Goal: Transaction & Acquisition: Book appointment/travel/reservation

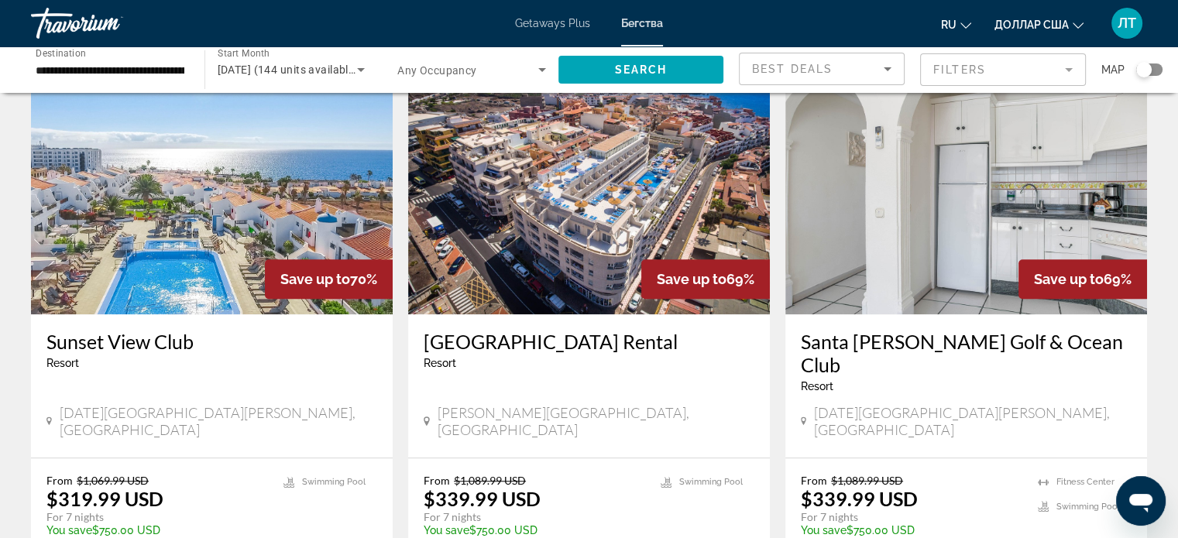
scroll to position [1162, 0]
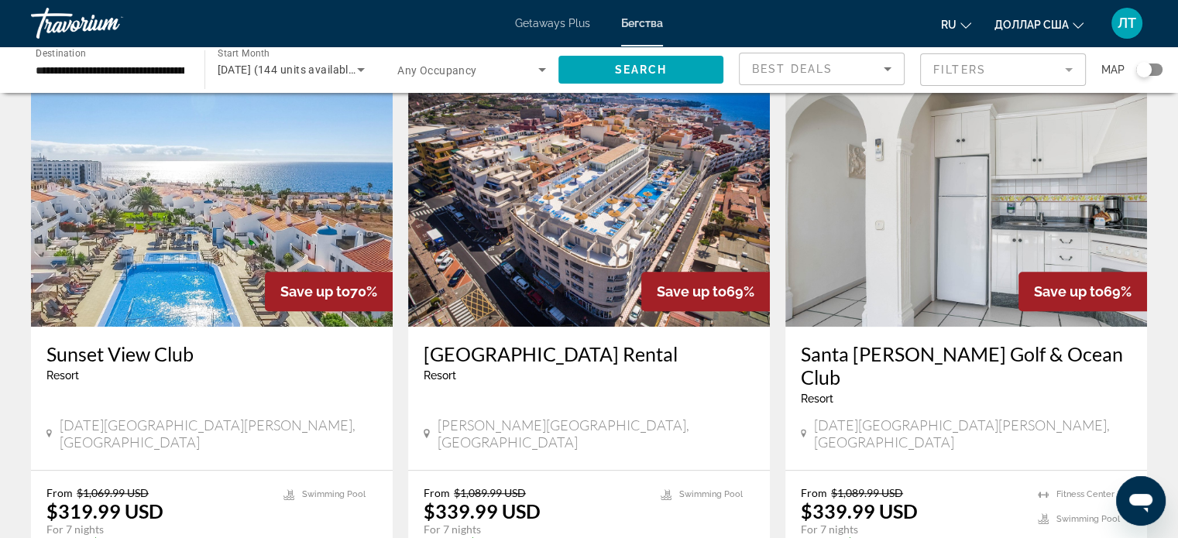
click at [188, 238] on img "Основное содержание" at bounding box center [212, 203] width 362 height 248
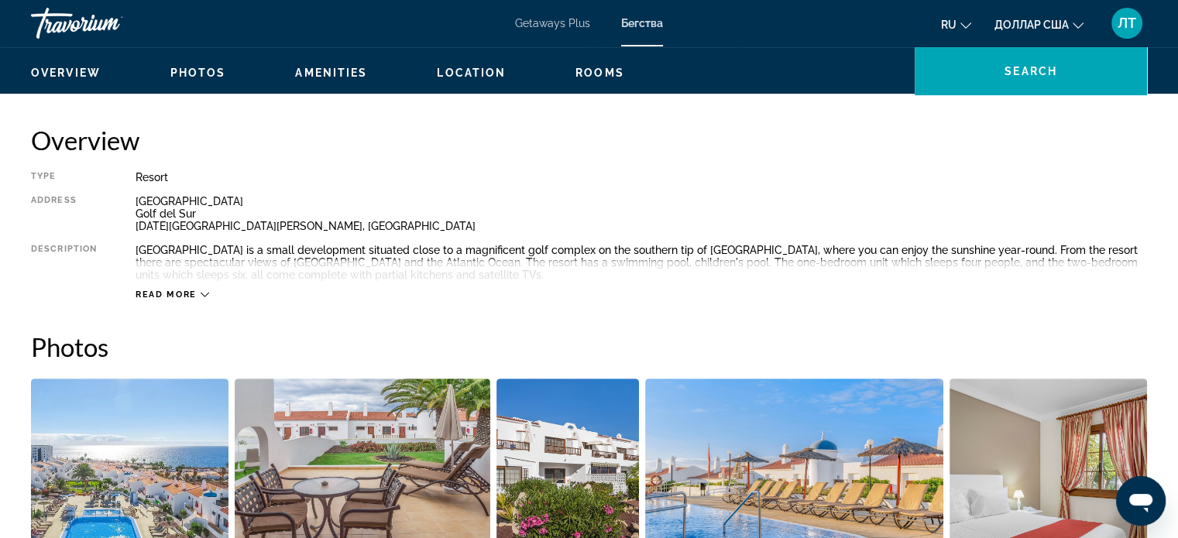
scroll to position [465, 0]
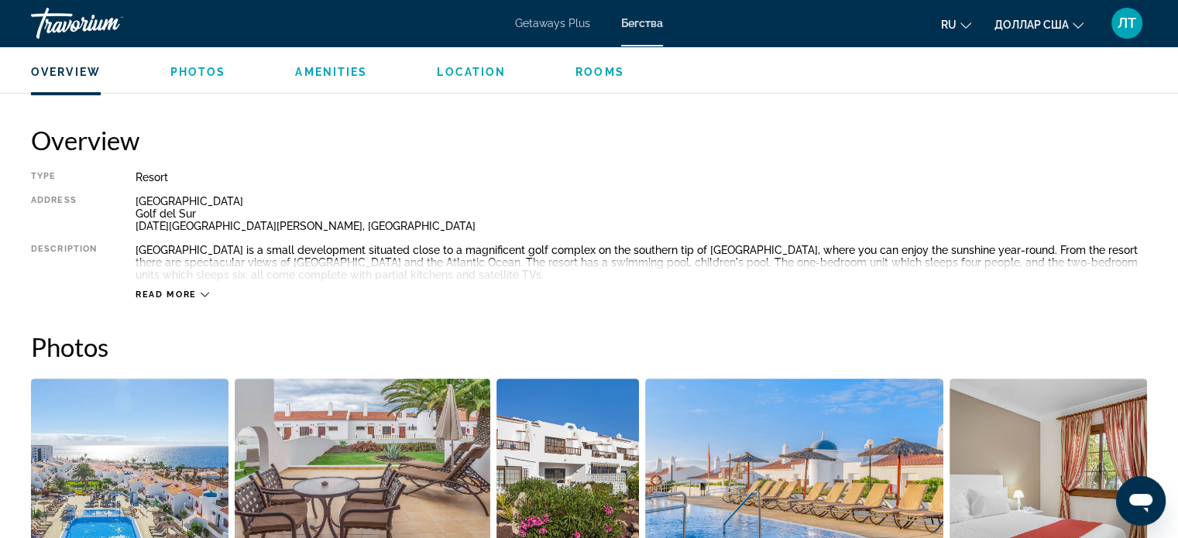
click at [204, 293] on icon "Основное содержание" at bounding box center [205, 294] width 9 height 9
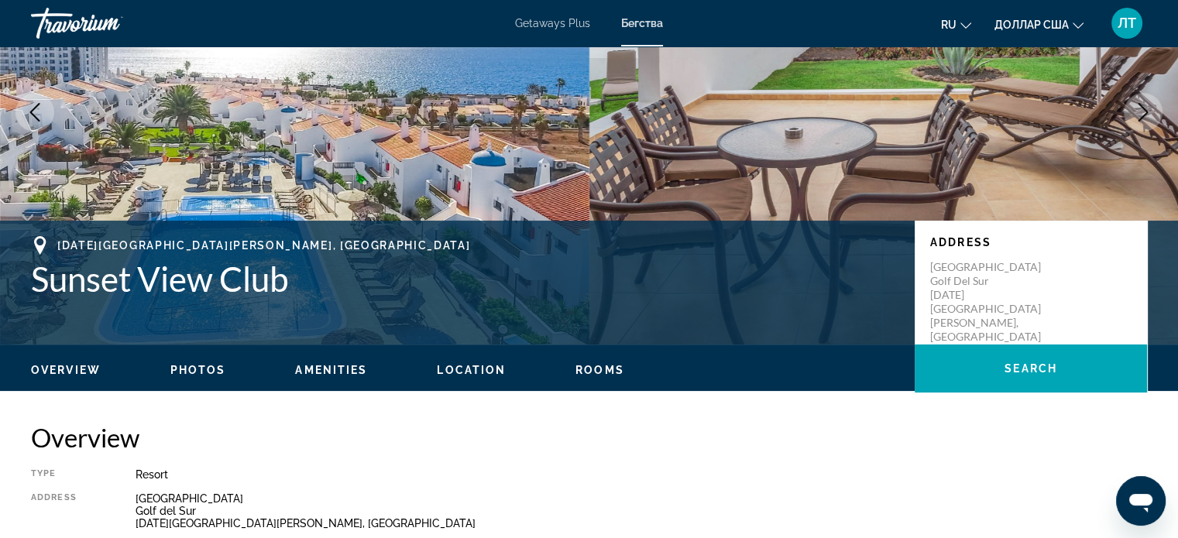
scroll to position [155, 0]
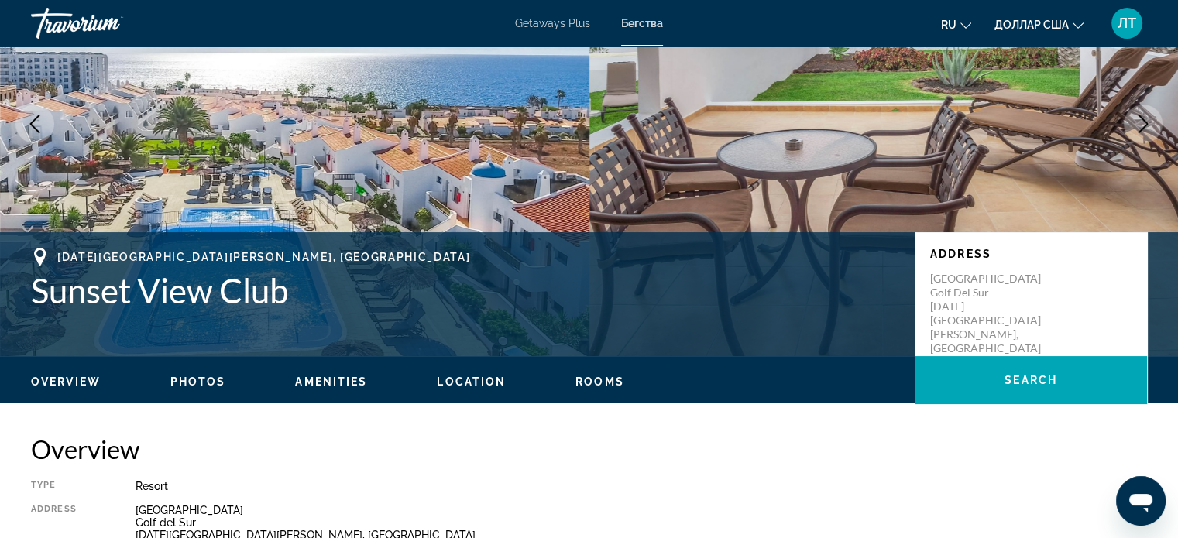
click at [484, 380] on span "Location" at bounding box center [471, 382] width 69 height 12
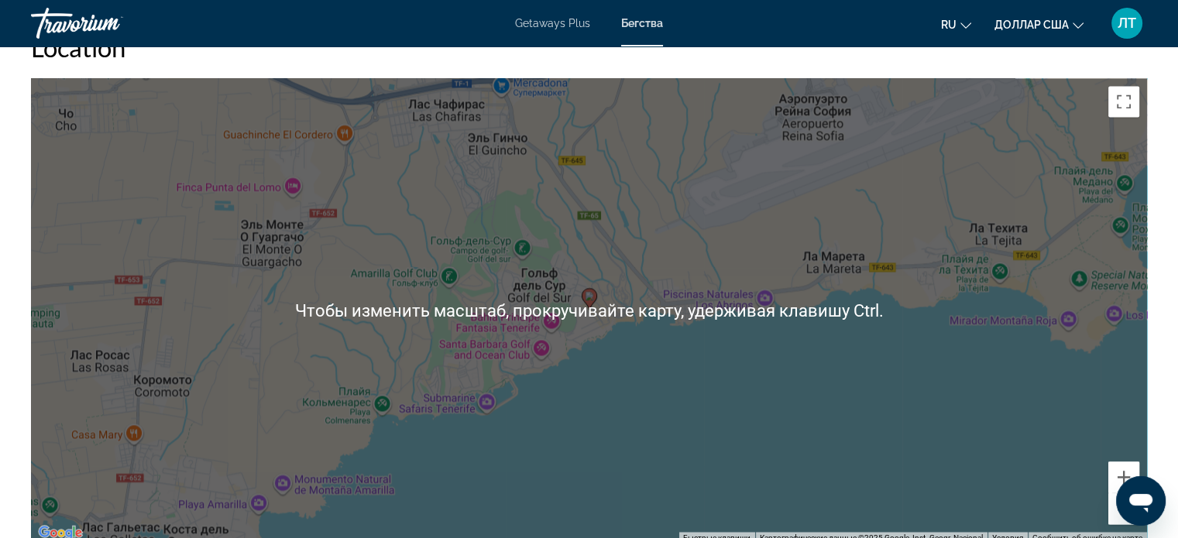
scroll to position [2422, 0]
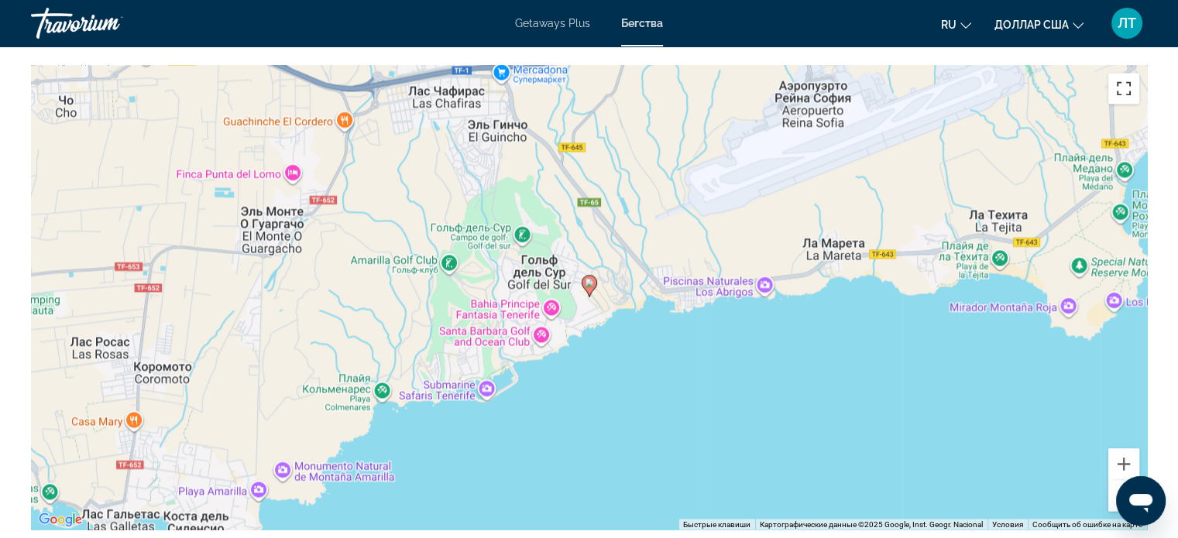
click at [1120, 89] on button "Включить полноэкранный режим" at bounding box center [1123, 88] width 31 height 31
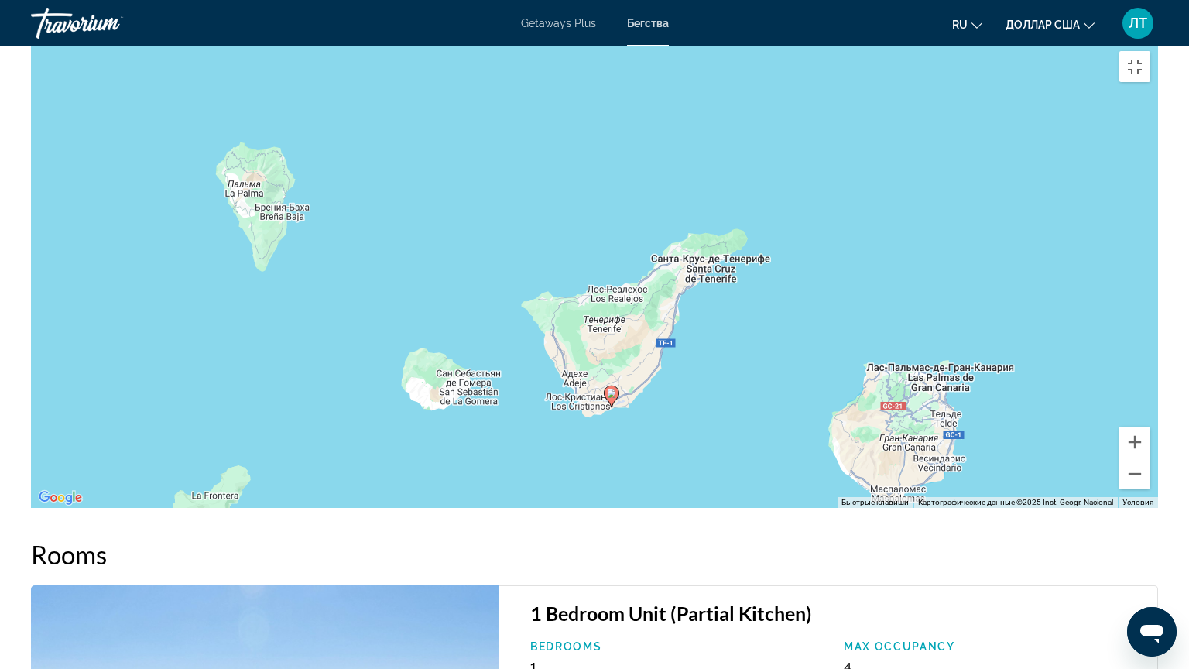
drag, startPoint x: 904, startPoint y: 518, endPoint x: 754, endPoint y: 511, distance: 149.6
click at [754, 508] on div "Чтобы активировать перетаскивание с помощью клавиатуры, нажмите Alt + Ввод. Пос…" at bounding box center [594, 275] width 1127 height 465
click at [617, 407] on div "Чтобы активировать перетаскивание с помощью клавиатуры, нажмите Alt + Ввод. Пос…" at bounding box center [594, 275] width 1127 height 465
click at [1151, 51] on button "Включить полноэкранный режим" at bounding box center [1135, 66] width 31 height 31
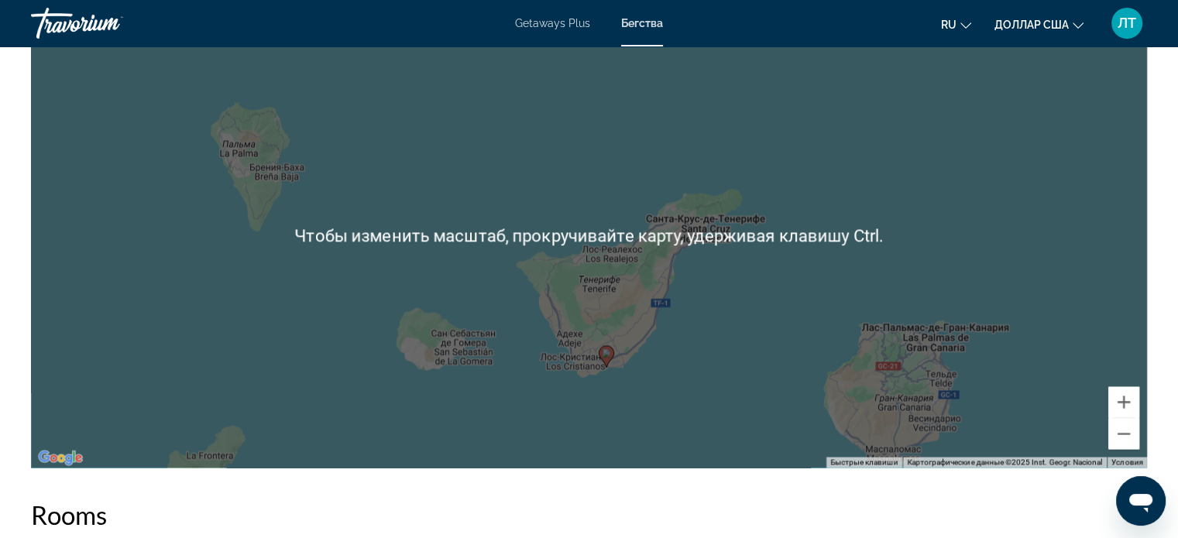
scroll to position [2390, 0]
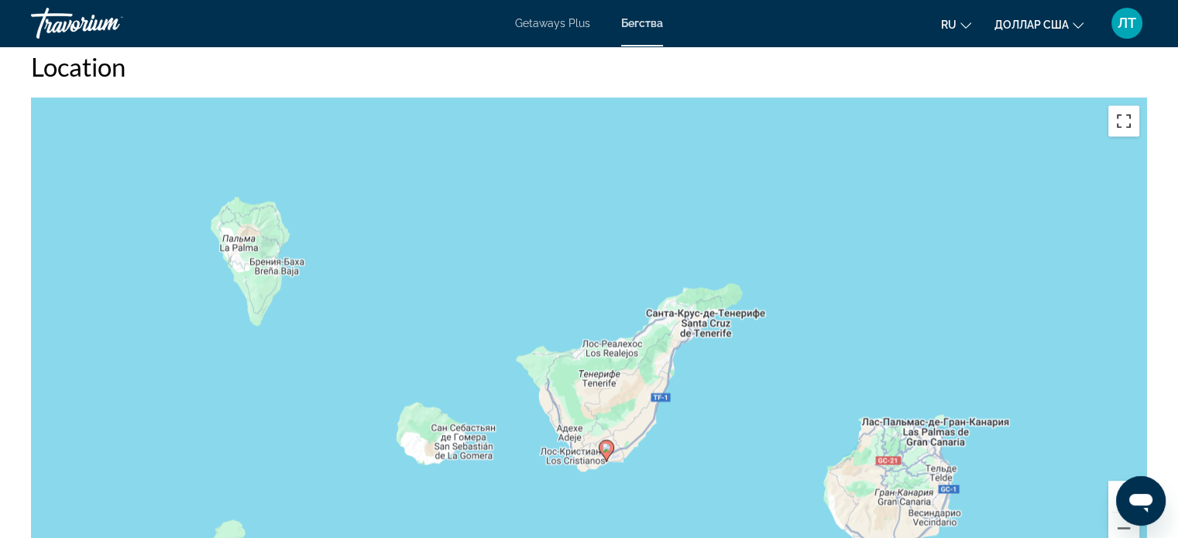
drag, startPoint x: 66, startPoint y: 2, endPoint x: 1121, endPoint y: 211, distance: 1075.9
click at [1121, 118] on button "Включить полноэкранный режим" at bounding box center [1123, 120] width 31 height 31
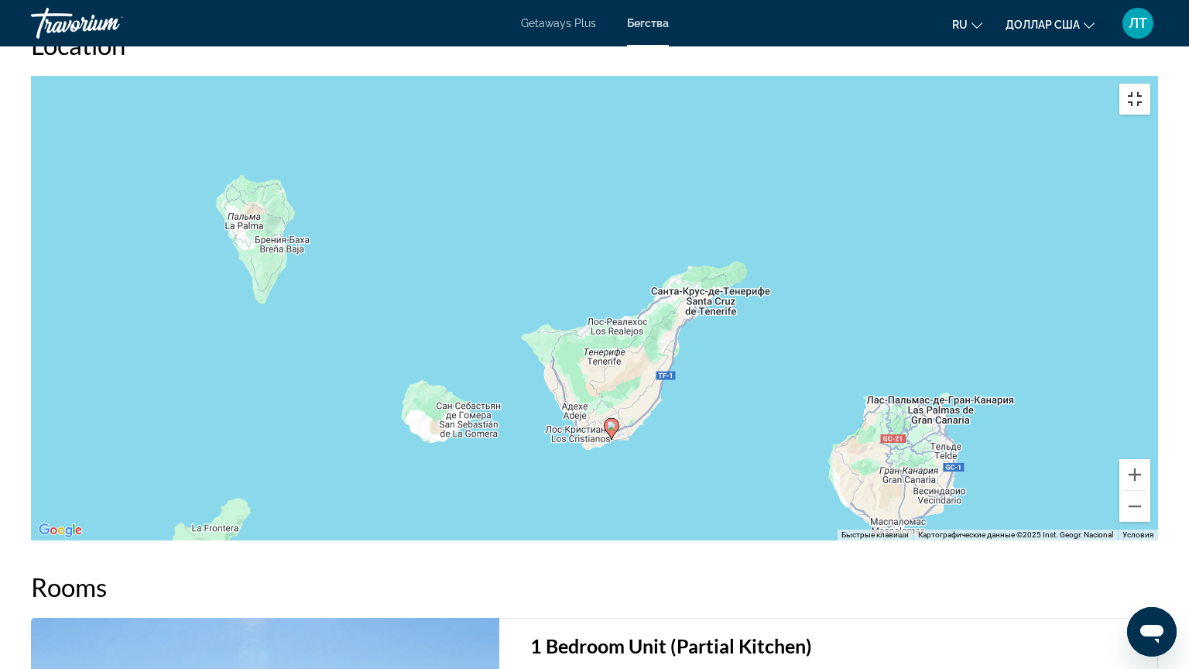
click at [1151, 84] on button "Включить полноэкранный режим" at bounding box center [1135, 99] width 31 height 31
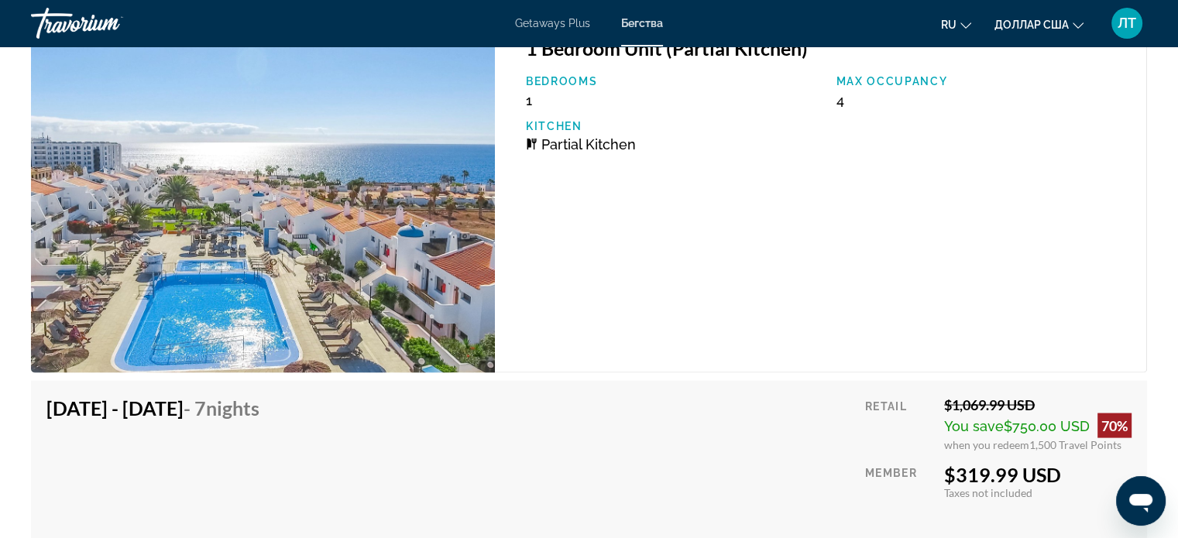
scroll to position [2932, 0]
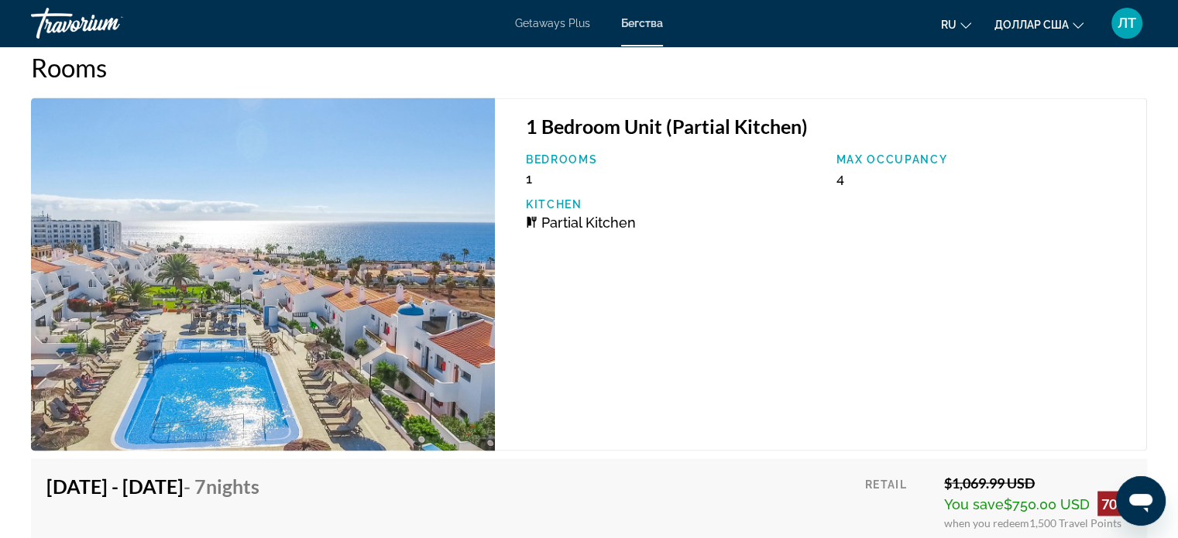
click at [448, 291] on img "Основное содержание" at bounding box center [263, 274] width 464 height 353
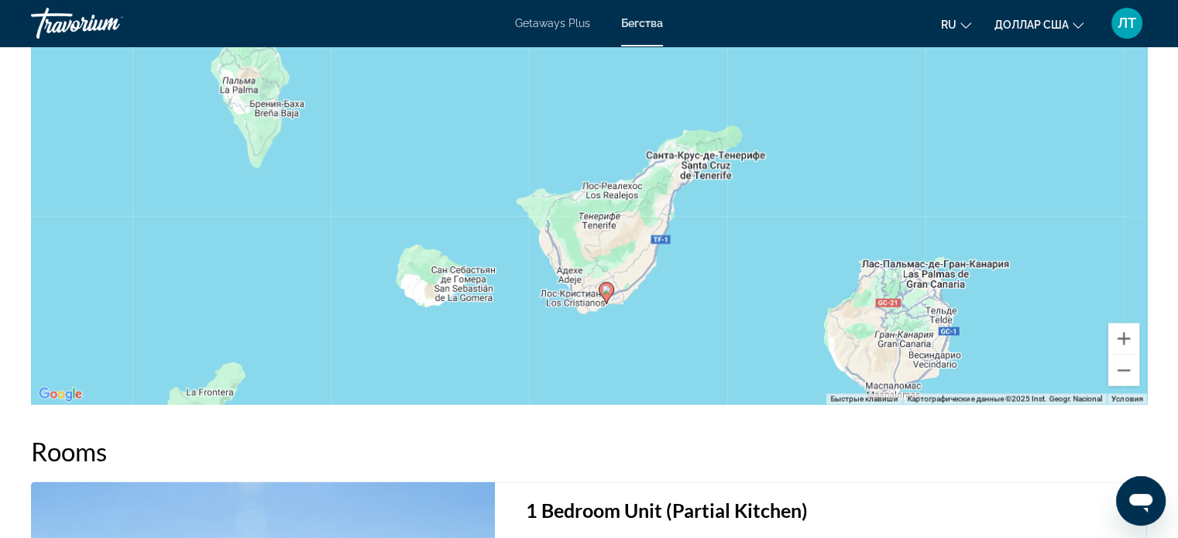
scroll to position [2544, 0]
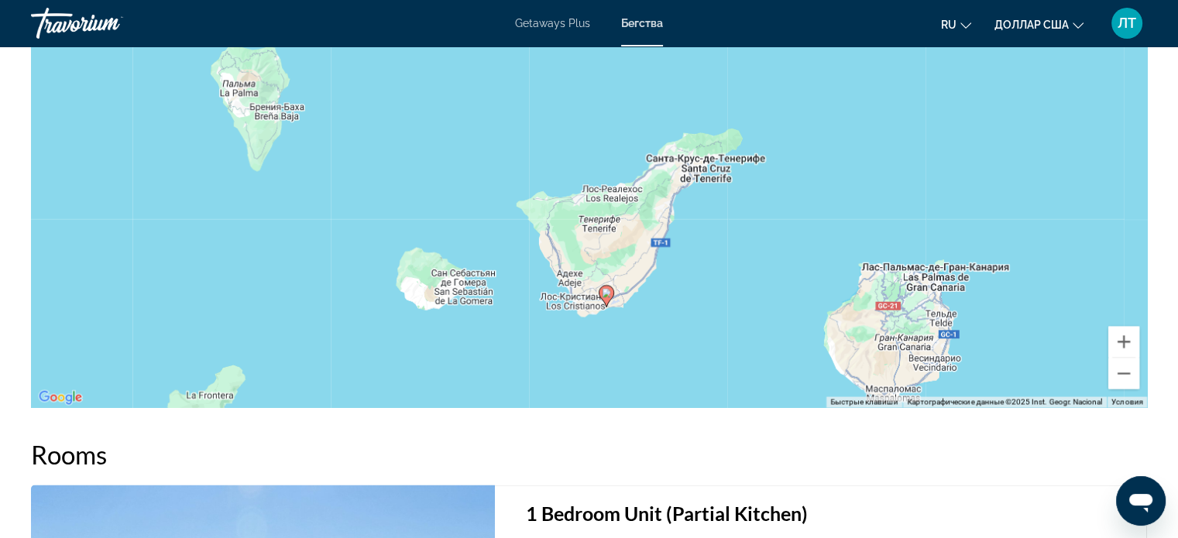
drag, startPoint x: 0, startPoint y: 2, endPoint x: 358, endPoint y: 19, distance: 358.1
click at [358, 19] on div "Getaways Plus Бегства ru English Español Français Italiano Português русский до…" at bounding box center [589, 23] width 1178 height 40
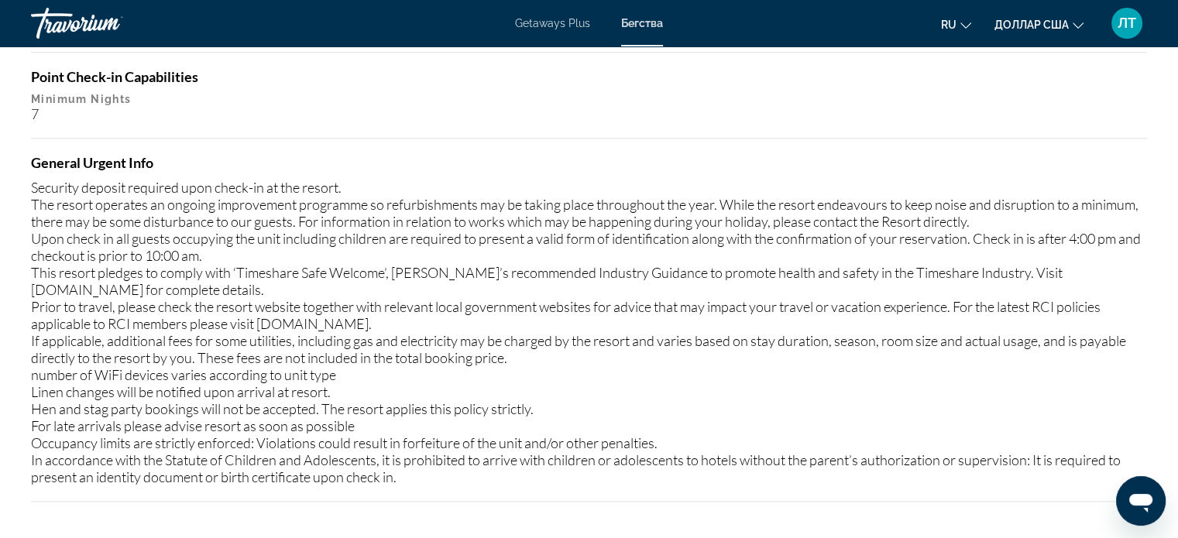
scroll to position [1925, 0]
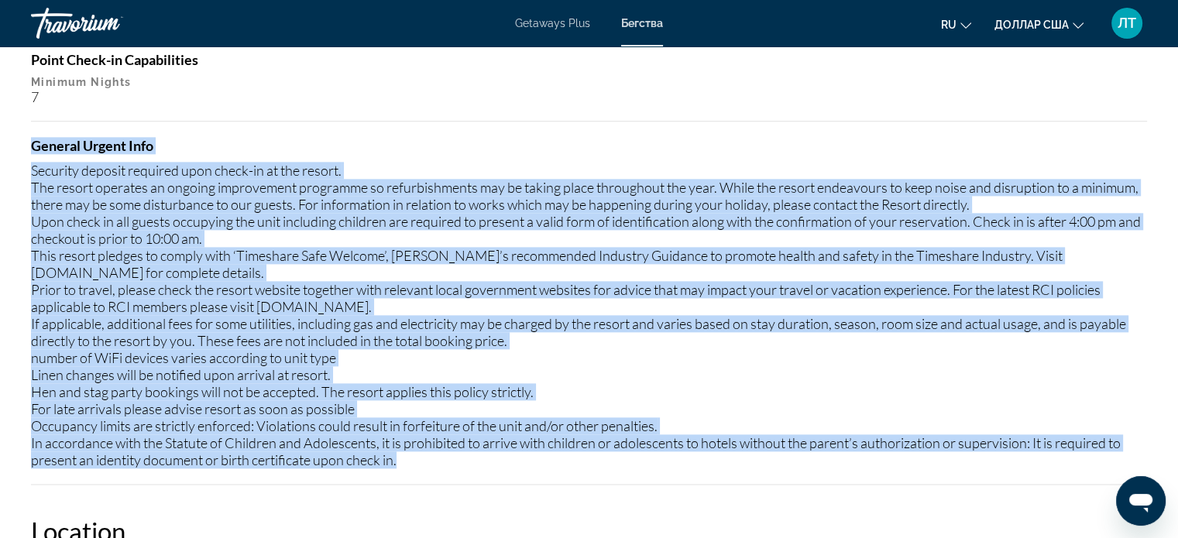
drag, startPoint x: 29, startPoint y: 138, endPoint x: 492, endPoint y: 460, distance: 563.4
click at [492, 460] on div "Overview Type Resort All-Inclusive No All-Inclusive Address [GEOGRAPHIC_DATA][D…" at bounding box center [588, 397] width 1131 height 3469
copy div "Loremip Dolors Amet Consecte adipisc elitsedd eius tempo-in ut lab etdolo. Mag …"
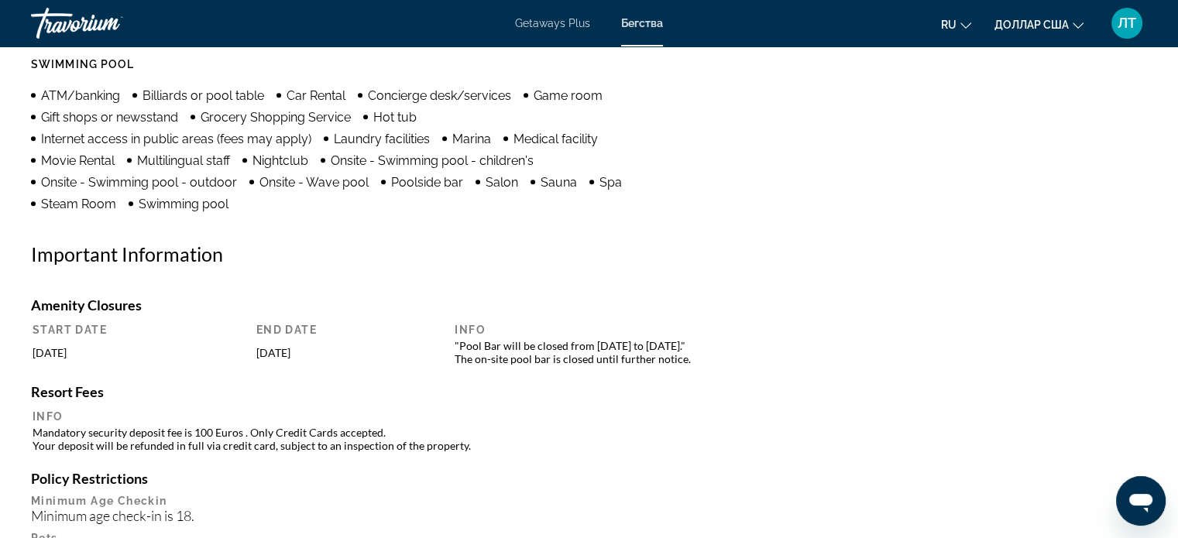
scroll to position [1306, 0]
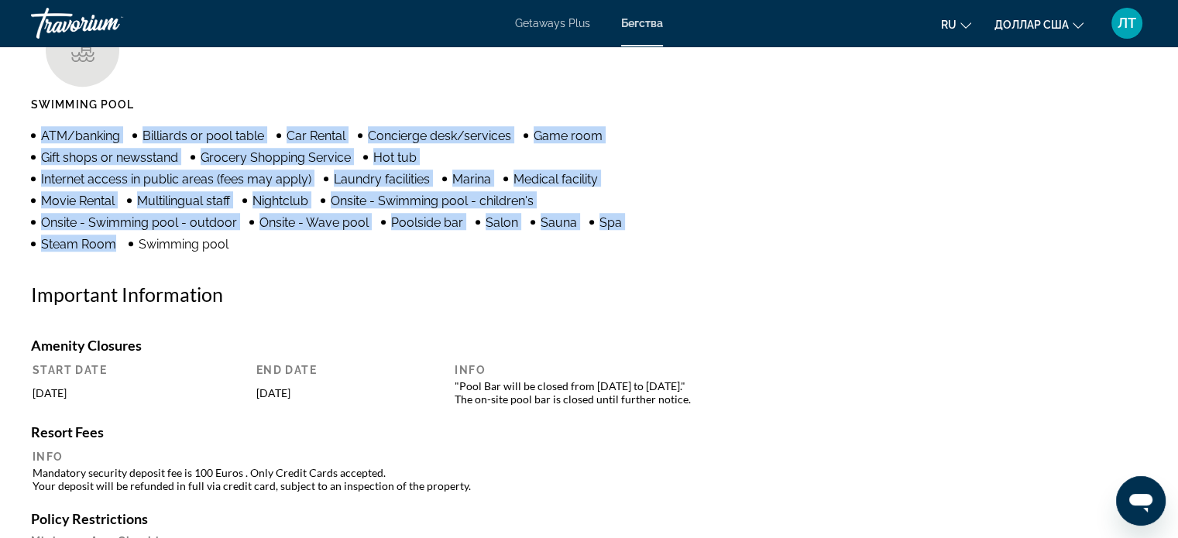
drag, startPoint x: 42, startPoint y: 131, endPoint x: 125, endPoint y: 240, distance: 137.5
click at [125, 240] on ul "ATM/banking Billiards or pool table Car Rental Concierge desk/services Game roo…" at bounding box center [366, 188] width 670 height 125
copy ul "ATM/banking Billiards or pool table Car Rental Concierge desk/services Game roo…"
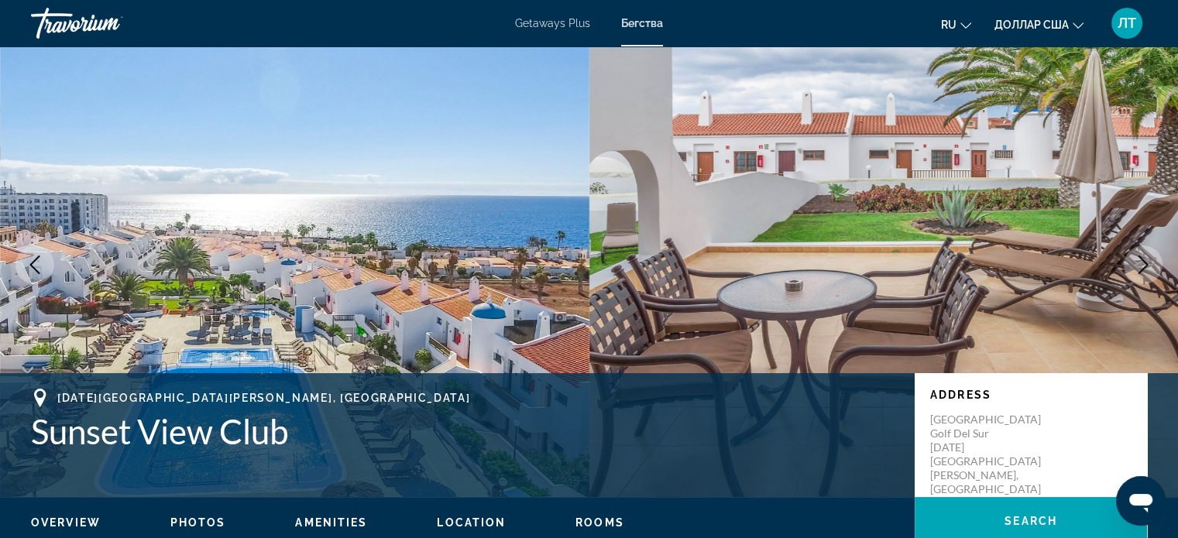
scroll to position [0, 0]
